Goal: Task Accomplishment & Management: Complete application form

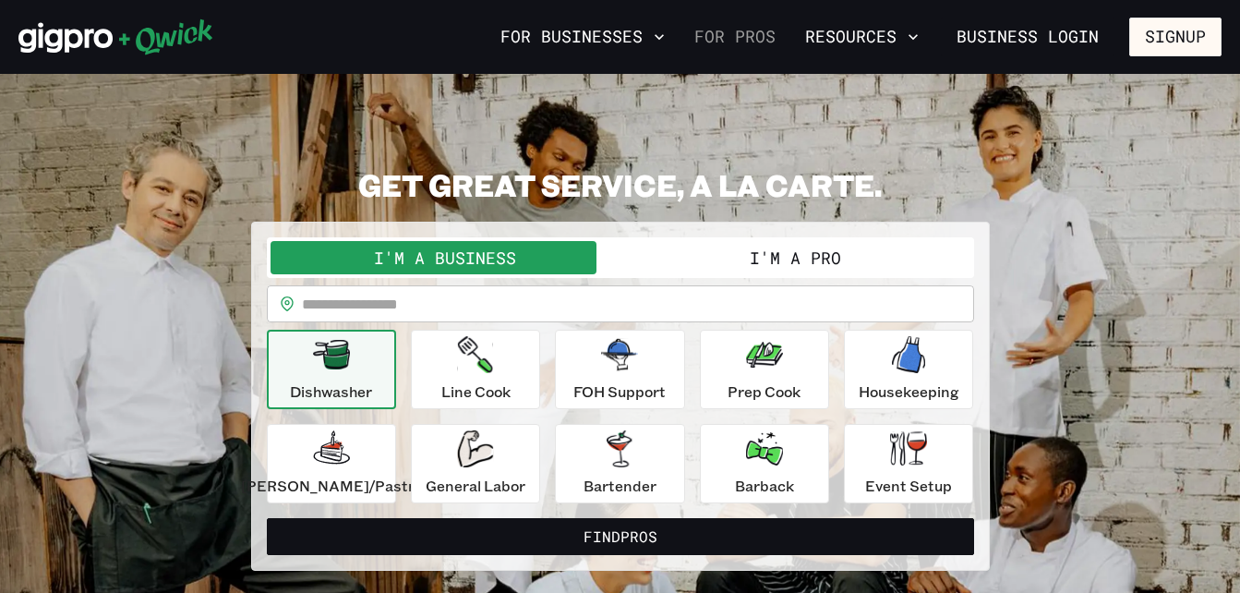
click at [737, 28] on link "For Pros" at bounding box center [735, 36] width 96 height 31
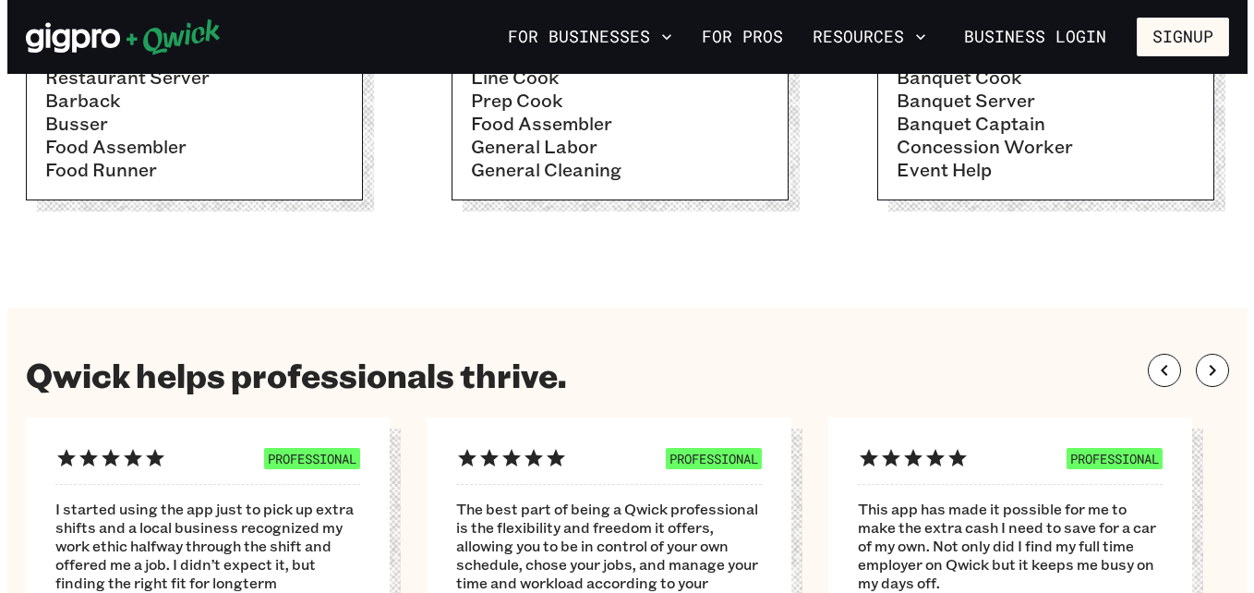
scroll to position [862, 0]
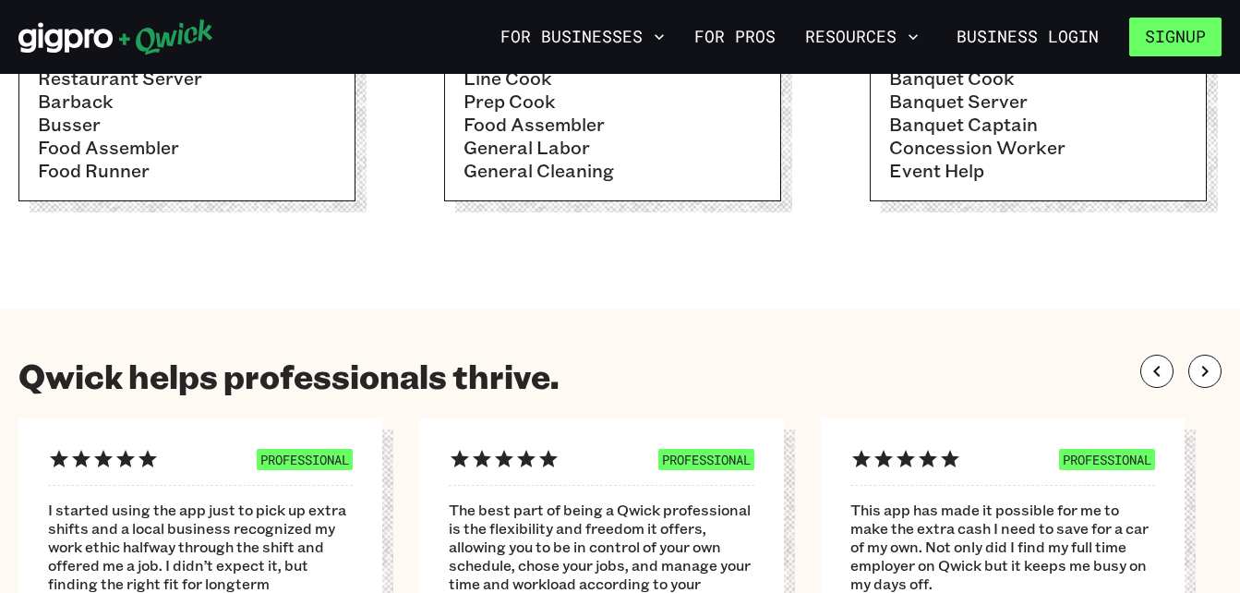
click at [1160, 37] on button "Signup" at bounding box center [1175, 37] width 92 height 39
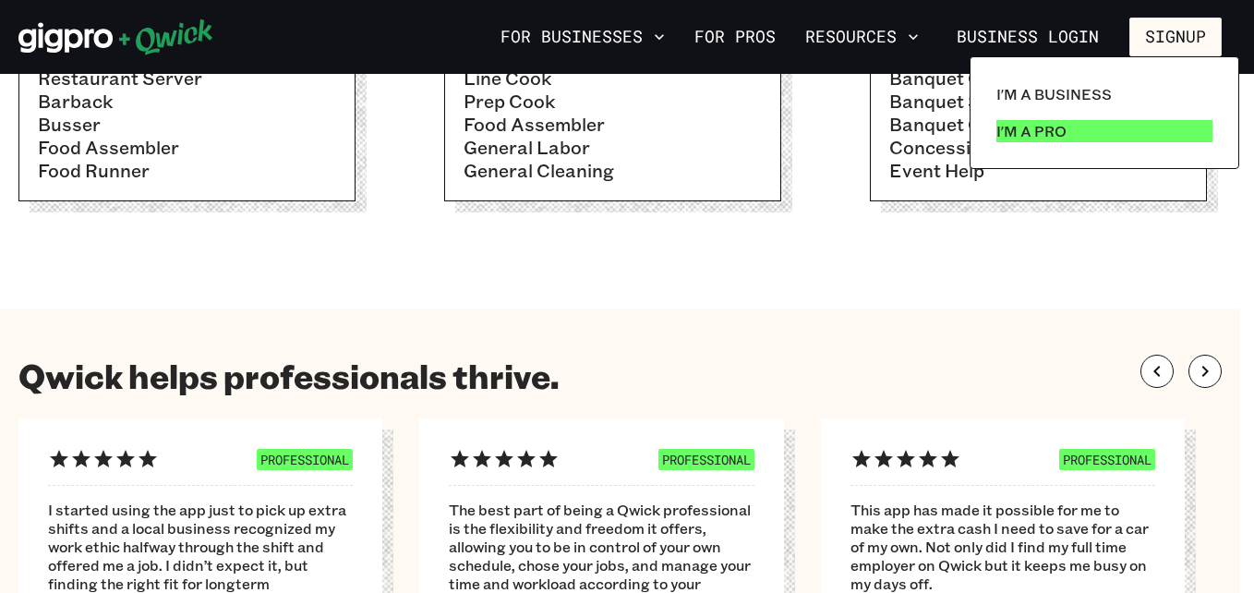
click at [1040, 126] on p "I'm a Pro" at bounding box center [1031, 131] width 70 height 22
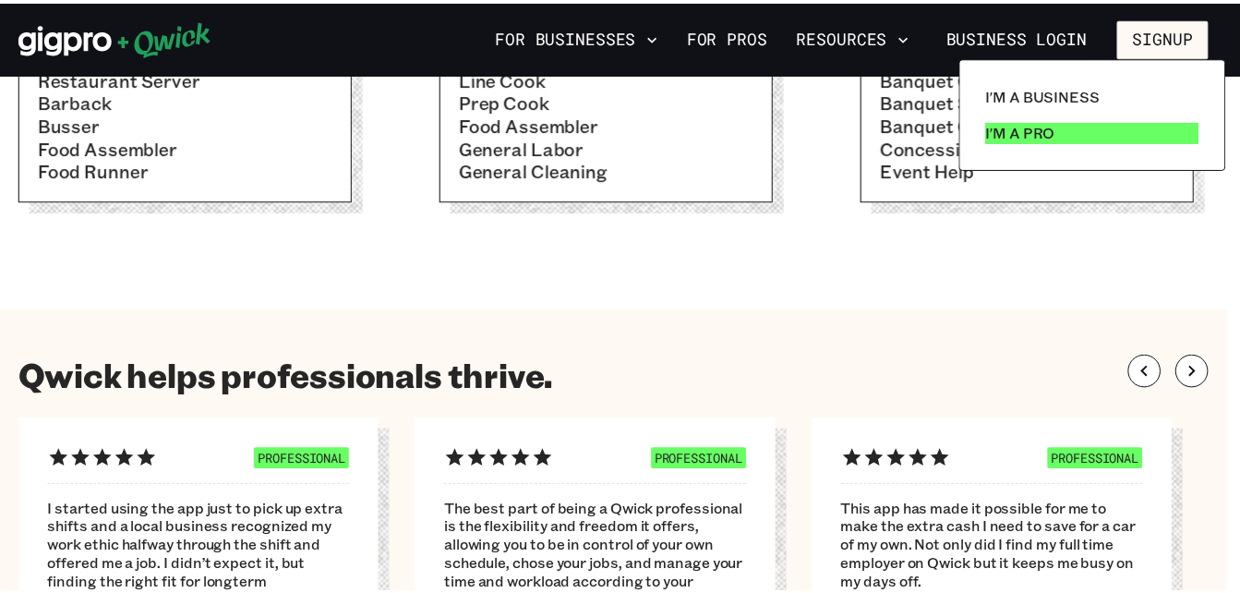
scroll to position [0, 0]
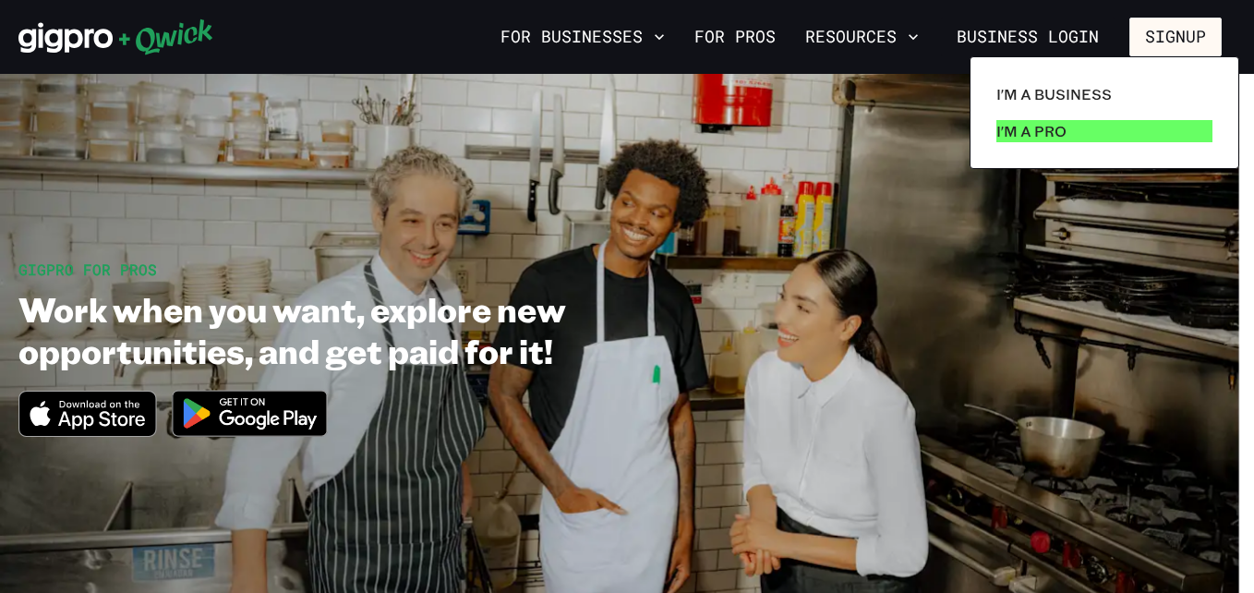
click at [1054, 123] on p "I'm a Pro" at bounding box center [1031, 131] width 70 height 22
click at [1049, 135] on p "I'm a Pro" at bounding box center [1031, 131] width 70 height 22
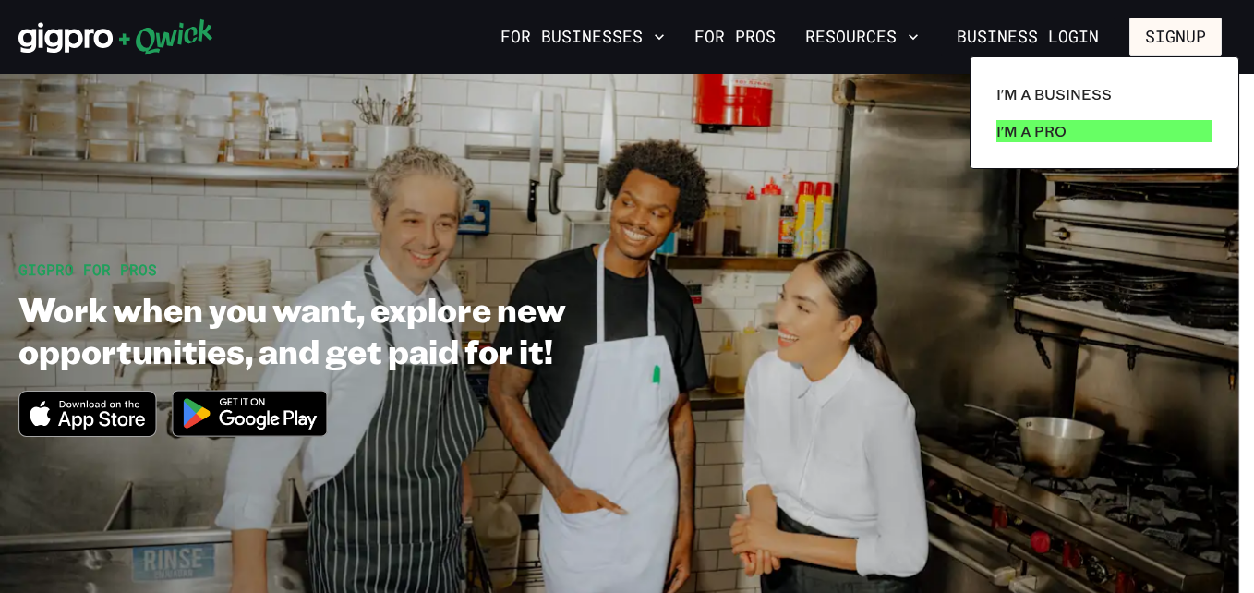
click at [1049, 135] on p "I'm a Pro" at bounding box center [1031, 131] width 70 height 22
click at [1056, 30] on div at bounding box center [627, 296] width 1254 height 593
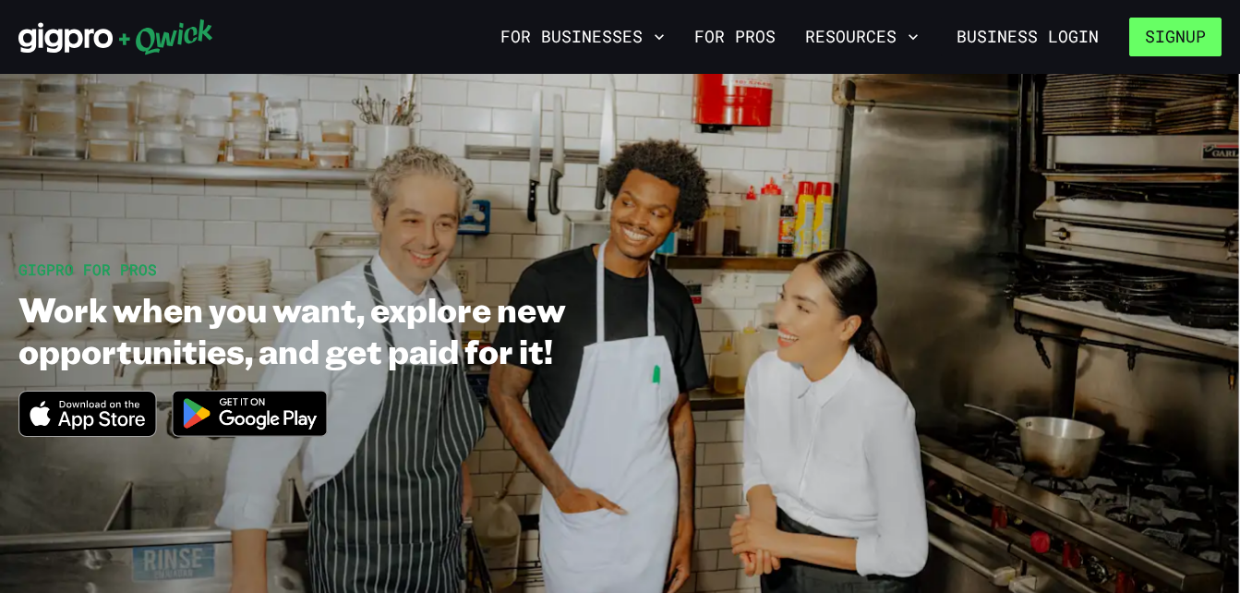
click at [1205, 36] on button "Signup" at bounding box center [1175, 37] width 92 height 39
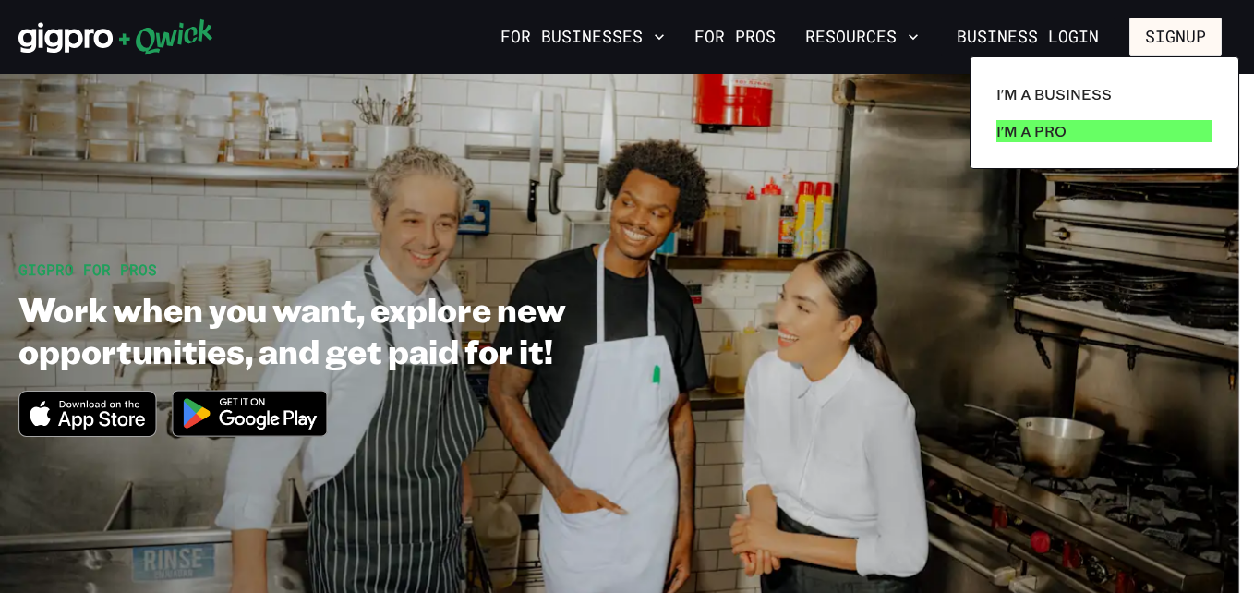
click at [1107, 124] on link "I'm a Pro" at bounding box center [1104, 131] width 231 height 37
click at [1051, 126] on p "I'm a Pro" at bounding box center [1031, 131] width 70 height 22
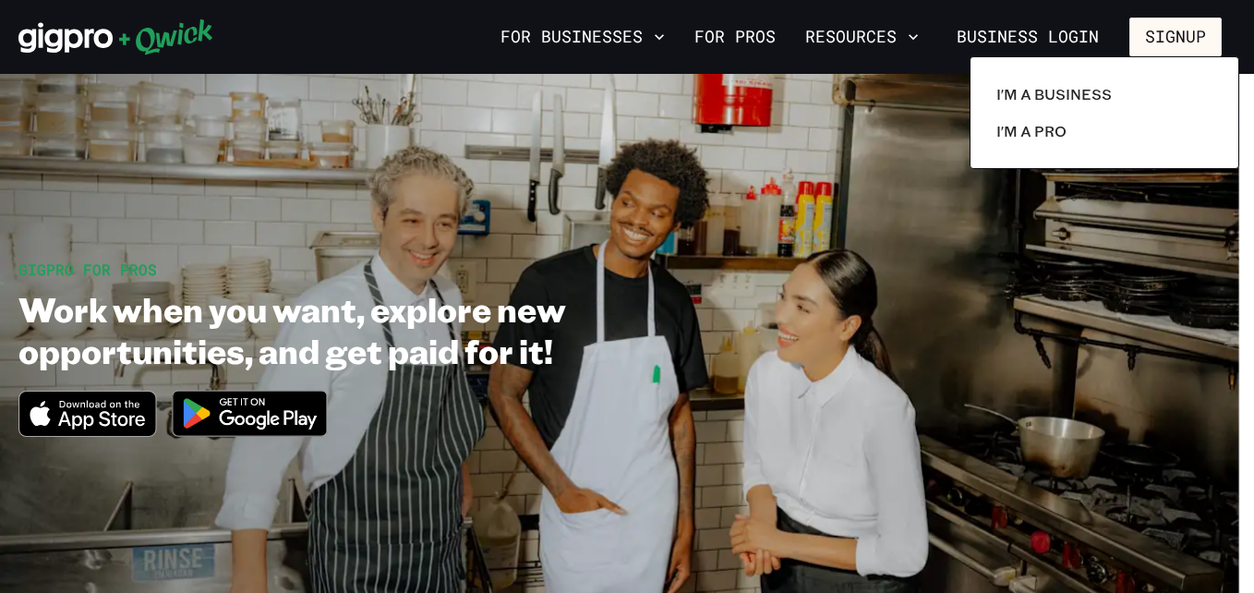
click at [785, 30] on div at bounding box center [627, 296] width 1254 height 593
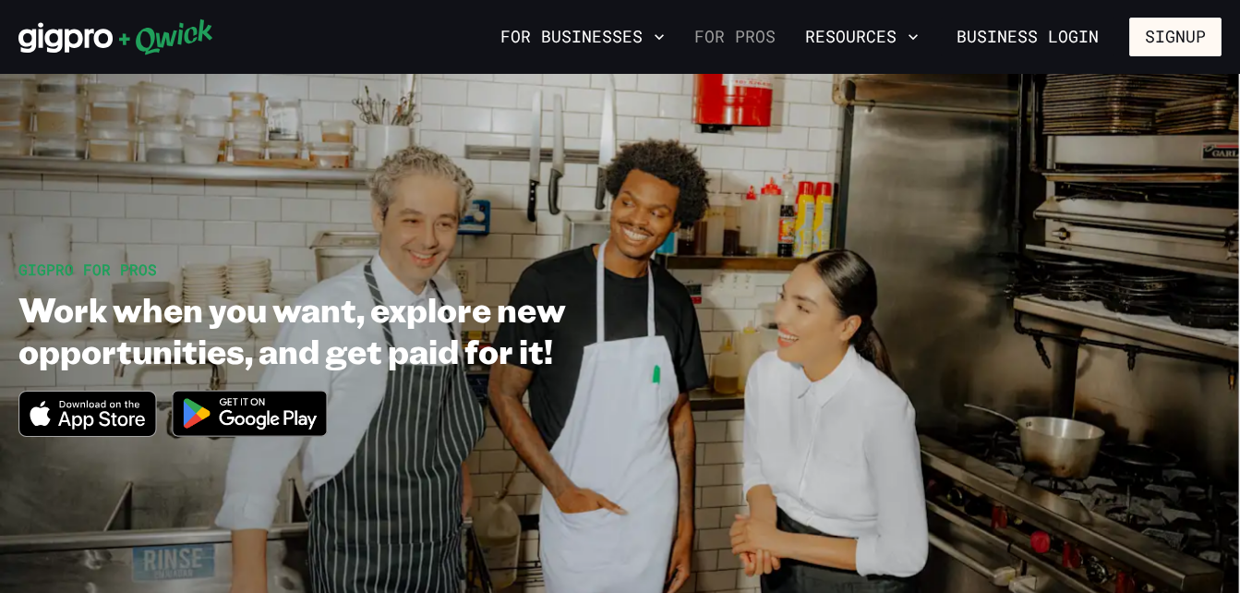
click at [759, 30] on link "For Pros" at bounding box center [735, 36] width 96 height 31
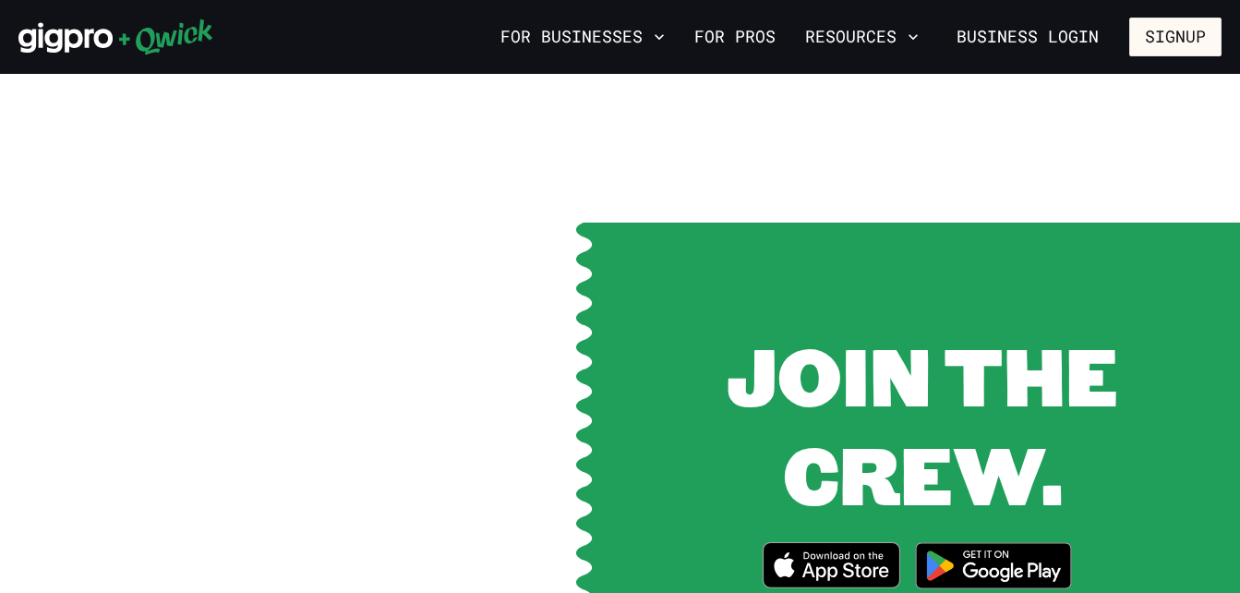
scroll to position [2757, 0]
